Goal: Navigation & Orientation: Go to known website

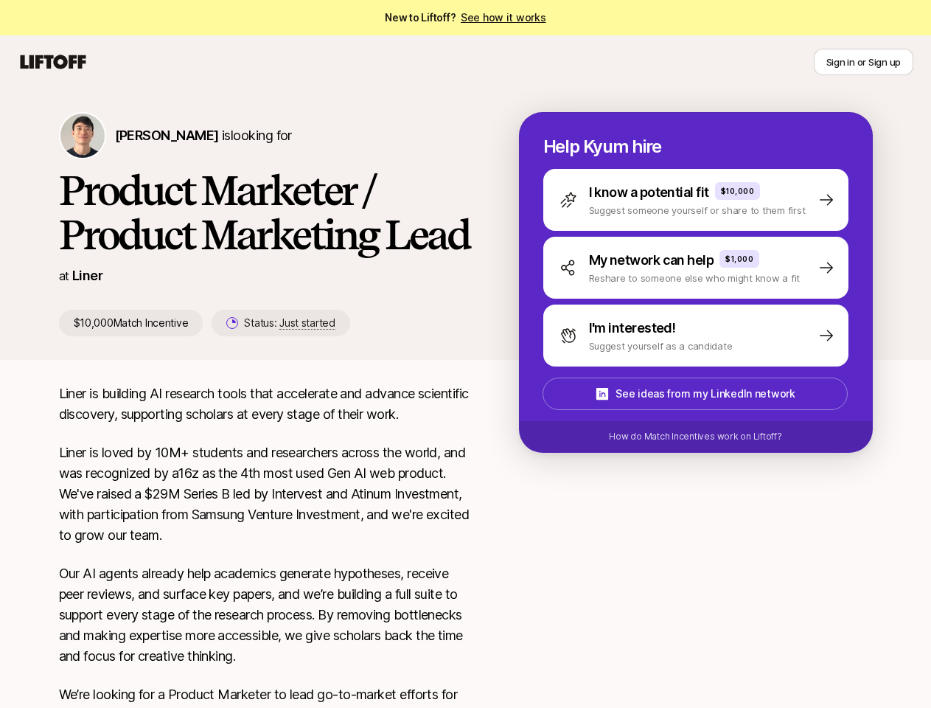
click at [465, 354] on div "[PERSON_NAME] is looking for Product Marketer / Product Marketing Lead at Liner…" at bounding box center [466, 236] width 885 height 248
click at [53, 62] on icon at bounding box center [53, 62] width 71 height 21
click at [864, 62] on button "Sign in or Sign up" at bounding box center [864, 62] width 100 height 27
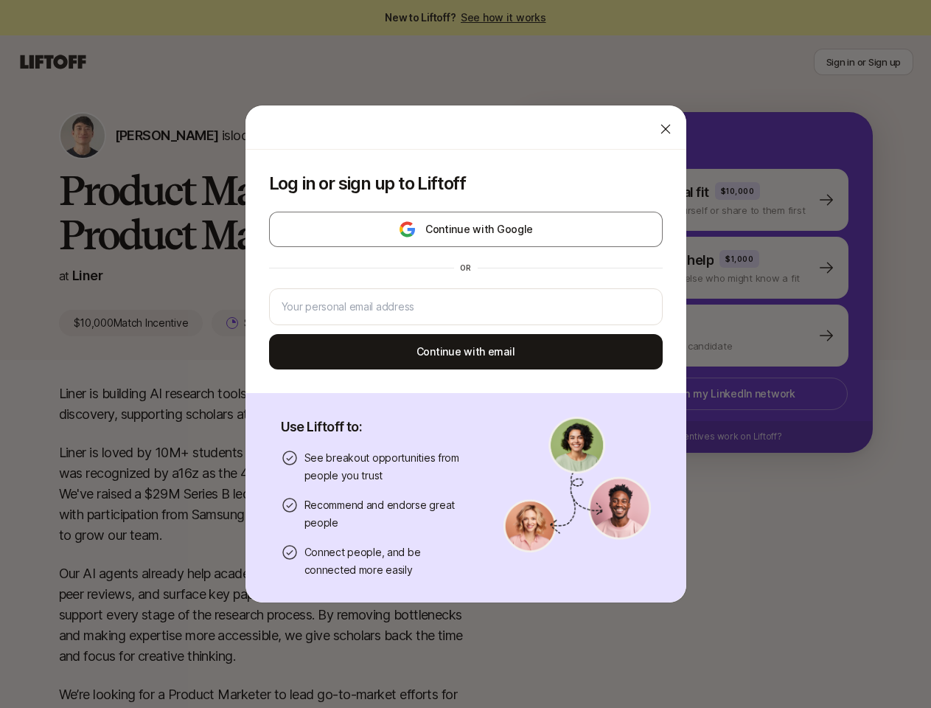
click at [128, 135] on div "Log in or sign up to Liftoff Continue with Google or Continue with email Use Li…" at bounding box center [465, 354] width 931 height 499
click at [266, 323] on div "Log in or sign up to Liftoff Continue with Google or Continue with email" at bounding box center [466, 271] width 441 height 243
click at [714, 200] on div "Log in or sign up to Liftoff Continue with Google or Continue with email Use Li…" at bounding box center [465, 354] width 931 height 499
click at [714, 268] on div "Log in or sign up to Liftoff Continue with Google or Continue with email Use Li…" at bounding box center [465, 354] width 931 height 499
click at [714, 336] on div "Log in or sign up to Liftoff Continue with Google or Continue with email Use Li…" at bounding box center [465, 354] width 931 height 499
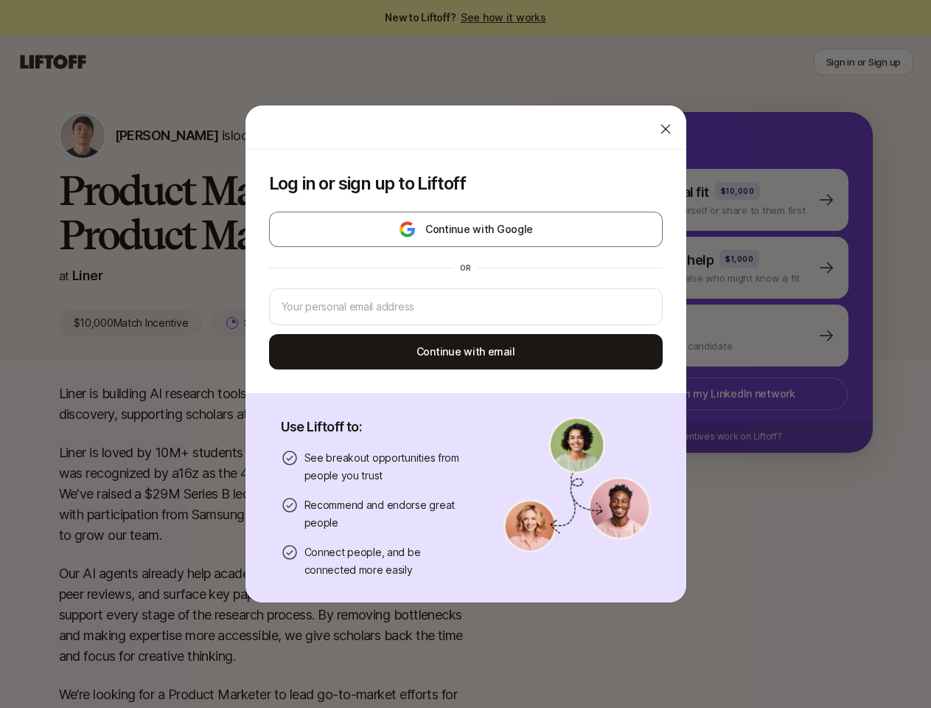
click at [713, 394] on div "Log in or sign up to Liftoff Continue with Google or Continue with email Use Li…" at bounding box center [465, 354] width 931 height 499
click at [714, 437] on div "Log in or sign up to Liftoff Continue with Google or Continue with email Use Li…" at bounding box center [465, 354] width 931 height 499
